Goal: Task Accomplishment & Management: Manage account settings

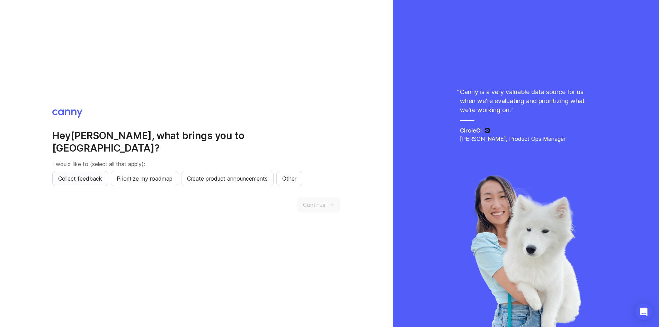
click at [87, 174] on span "Collect feedback" at bounding box center [80, 178] width 44 height 8
click at [317, 197] on button "Continue" at bounding box center [318, 204] width 43 height 15
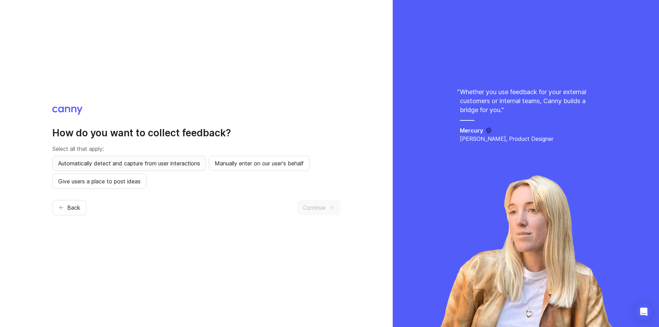
click at [175, 165] on span "Automatically detect and capture from user interactions" at bounding box center [129, 163] width 142 height 8
click at [335, 213] on button "Continue" at bounding box center [318, 207] width 43 height 15
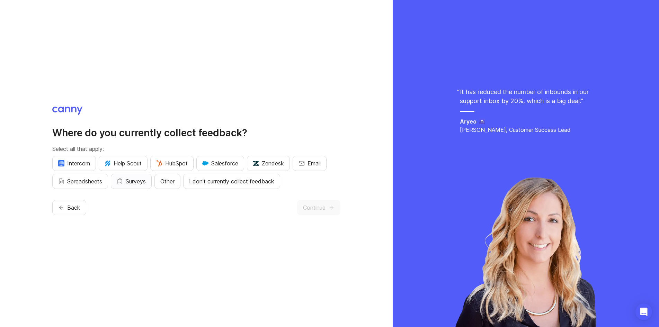
click at [140, 181] on span "Surveys" at bounding box center [136, 181] width 20 height 8
click at [87, 180] on span "Spreadsheets" at bounding box center [84, 181] width 35 height 8
click at [321, 163] on span "Email" at bounding box center [313, 163] width 13 height 8
click at [313, 209] on span "Continue" at bounding box center [314, 208] width 23 height 8
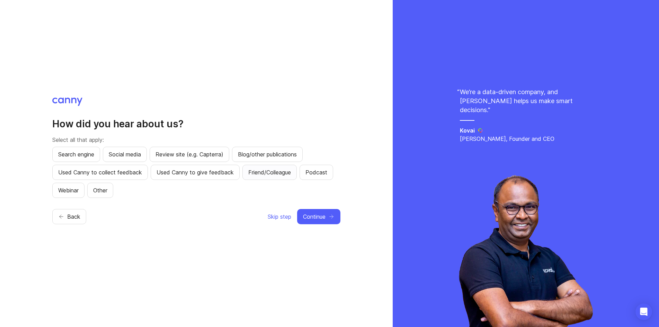
drag, startPoint x: 269, startPoint y: 178, endPoint x: 283, endPoint y: 187, distance: 16.9
click at [270, 177] on button "Friend/Colleague" at bounding box center [269, 172] width 54 height 15
click at [322, 213] on span "Continue" at bounding box center [314, 217] width 23 height 8
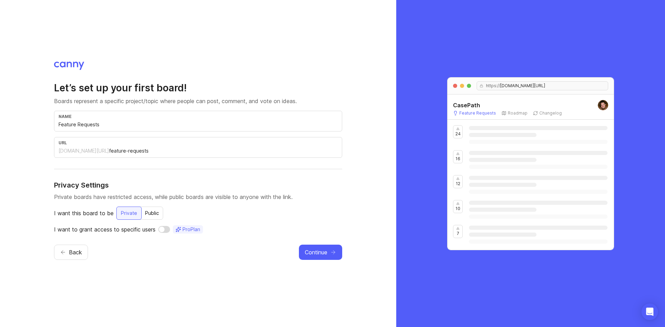
click at [119, 127] on input "Feature Requests" at bounding box center [198, 125] width 279 height 8
click at [333, 254] on icon "button" at bounding box center [333, 252] width 6 height 6
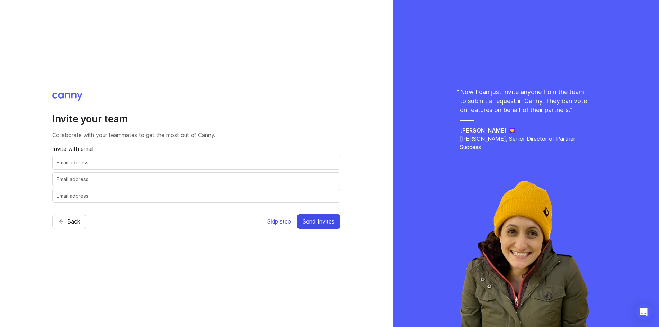
click at [273, 221] on span "Skip step" at bounding box center [279, 221] width 24 height 8
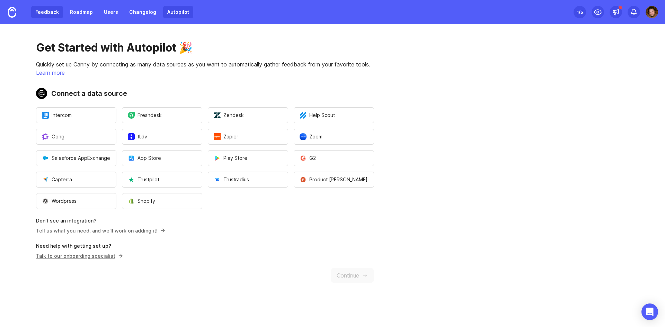
click at [53, 11] on link "Feedback" at bounding box center [47, 12] width 32 height 12
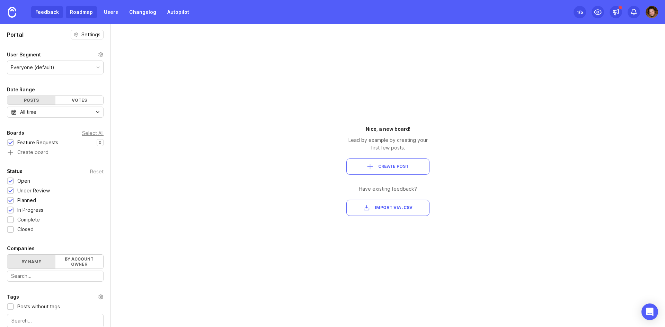
click at [86, 13] on link "Roadmap" at bounding box center [81, 12] width 31 height 12
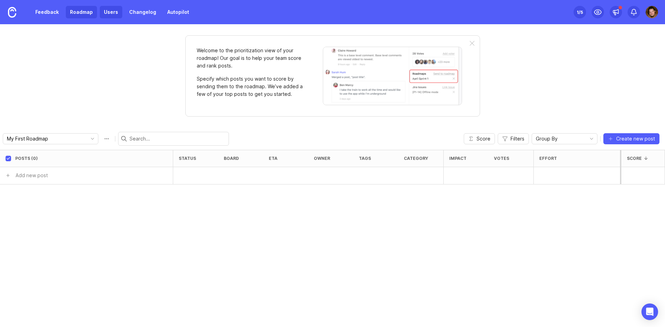
click at [109, 14] on link "Users" at bounding box center [111, 12] width 23 height 12
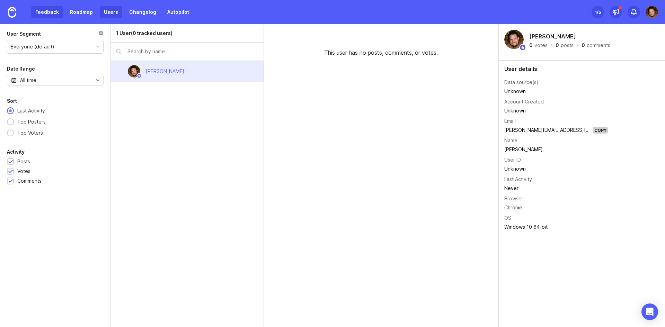
click at [48, 9] on link "Feedback" at bounding box center [47, 12] width 32 height 12
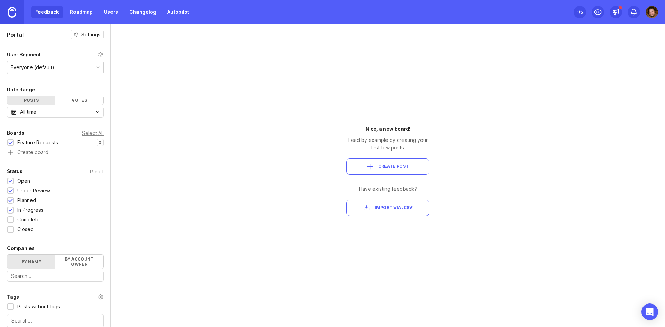
click at [18, 10] on link at bounding box center [12, 12] width 24 height 24
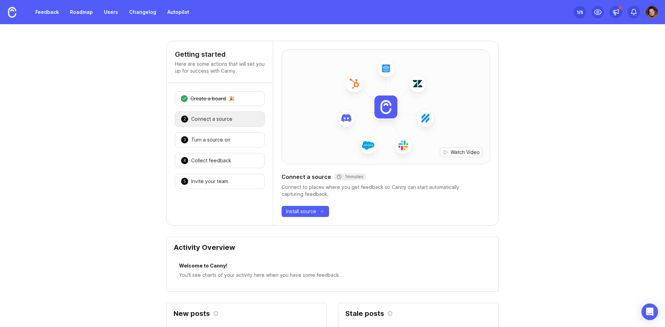
click at [652, 13] on img at bounding box center [651, 12] width 12 height 12
click at [15, 20] on link at bounding box center [12, 12] width 24 height 24
click at [652, 12] on img at bounding box center [651, 12] width 12 height 12
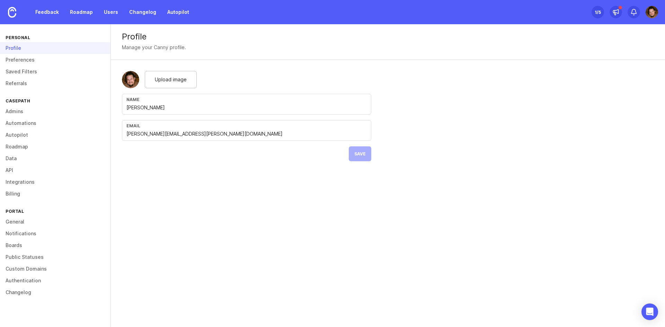
click at [437, 82] on div "Profile Manage your Canny profile. Upload image Name [PERSON_NAME] [PERSON_NAME…" at bounding box center [388, 98] width 554 height 148
click at [653, 11] on img at bounding box center [651, 12] width 12 height 12
click at [650, 10] on img at bounding box center [651, 12] width 12 height 12
click at [25, 111] on link "Admins" at bounding box center [55, 112] width 110 height 12
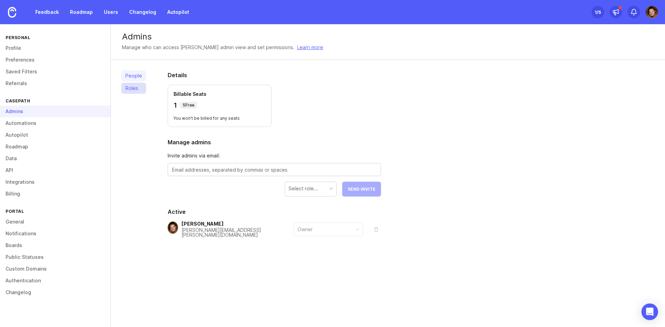
click at [136, 87] on link "Roles" at bounding box center [133, 88] width 25 height 11
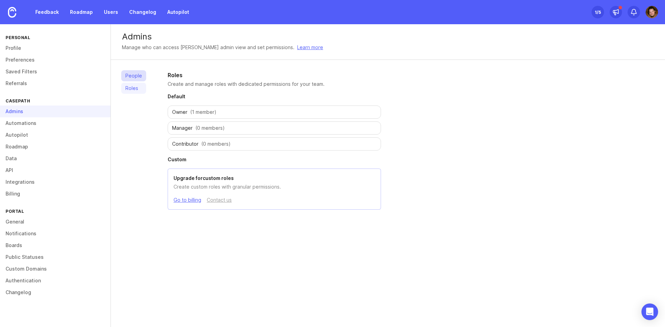
click at [135, 76] on link "People" at bounding box center [133, 75] width 25 height 11
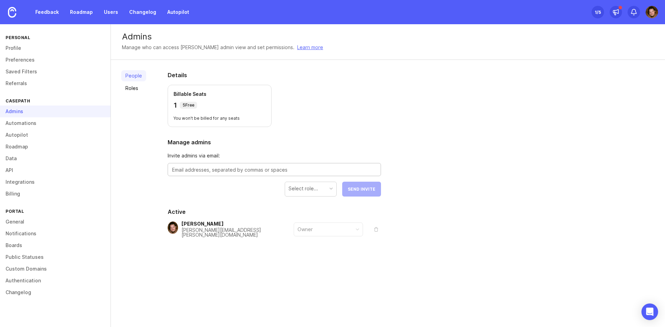
click at [198, 169] on textarea at bounding box center [274, 170] width 204 height 8
click at [206, 169] on textarea at bounding box center [274, 170] width 204 height 8
type textarea "k"
paste textarea "[EMAIL_ADDRESS][DOMAIN_NAME]"
type textarea "[EMAIL_ADDRESS][DOMAIN_NAME]"
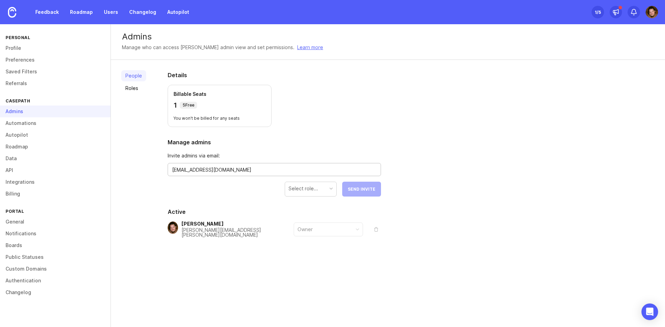
click at [402, 175] on div "People Roles Details Billable Seats 1 5 Free You won't be billed for any seats …" at bounding box center [388, 171] width 554 height 222
click at [299, 186] on div "Select role..." at bounding box center [302, 189] width 29 height 8
click at [310, 187] on div "Contributor" at bounding box center [301, 189] width 26 height 8
drag, startPoint x: 299, startPoint y: 217, endPoint x: 328, endPoint y: 206, distance: 30.2
click at [355, 189] on span "Send Invite" at bounding box center [362, 189] width 28 height 5
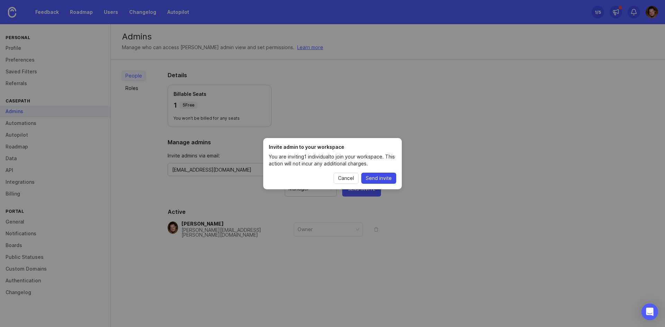
click at [384, 178] on span "Send invite" at bounding box center [379, 178] width 26 height 7
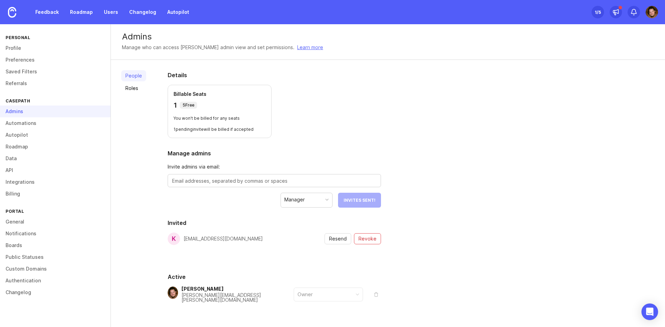
click at [440, 203] on div "People Roles Details Billable Seats 1 5 Free You won't be billed for any seats …" at bounding box center [388, 203] width 554 height 287
